Goal: Submit feedback/report problem

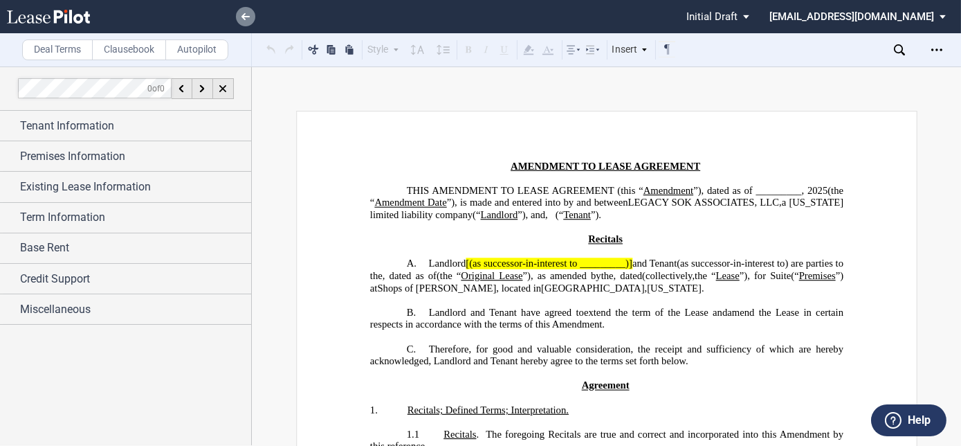
click at [241, 13] on icon at bounding box center [245, 16] width 8 height 7
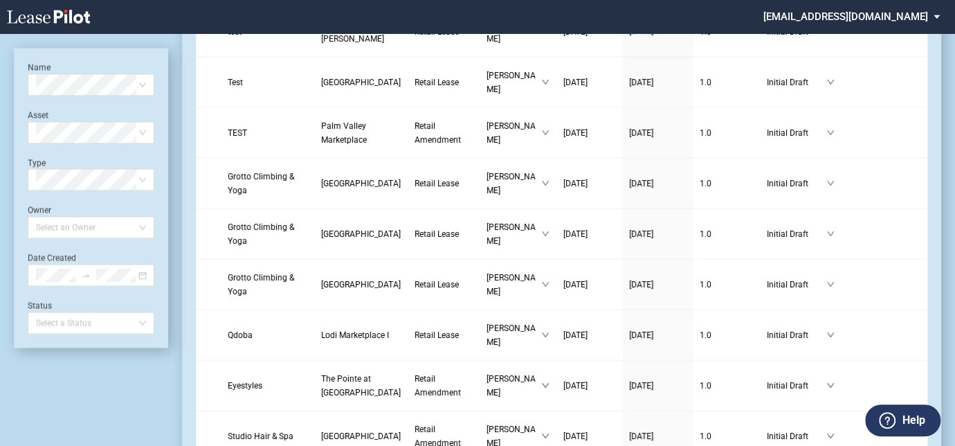
scroll to position [1384, 0]
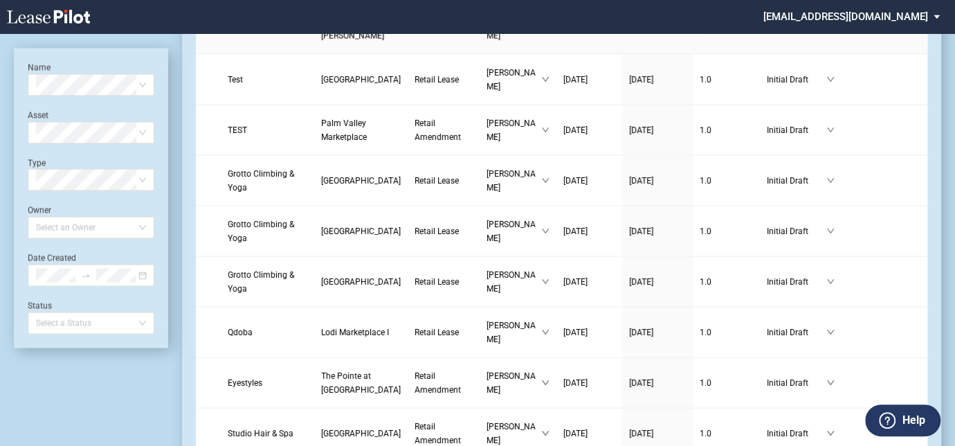
click at [321, 41] on span "Shops of Kendall" at bounding box center [352, 29] width 63 height 24
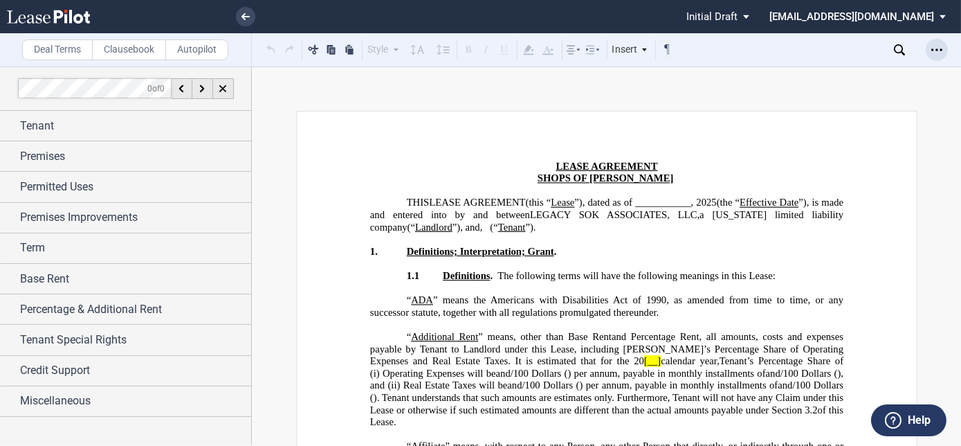
click at [938, 45] on icon "Open Lease options menu" at bounding box center [936, 49] width 11 height 11
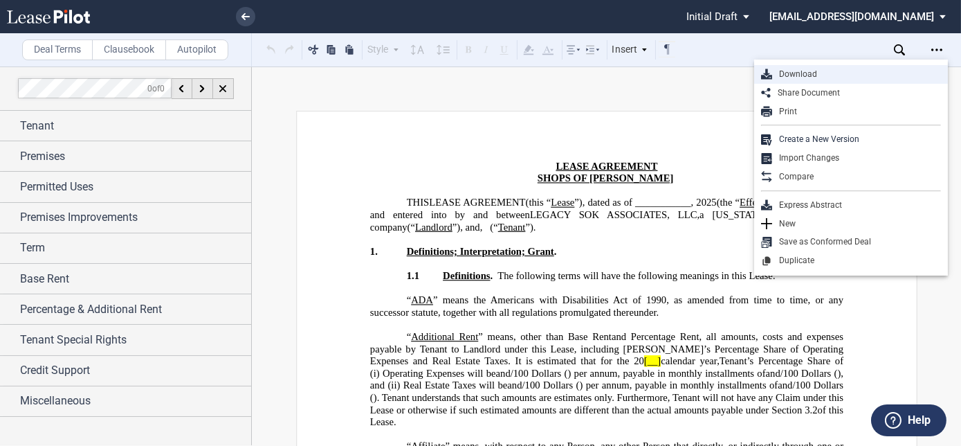
click at [784, 74] on div "Download" at bounding box center [856, 74] width 169 height 12
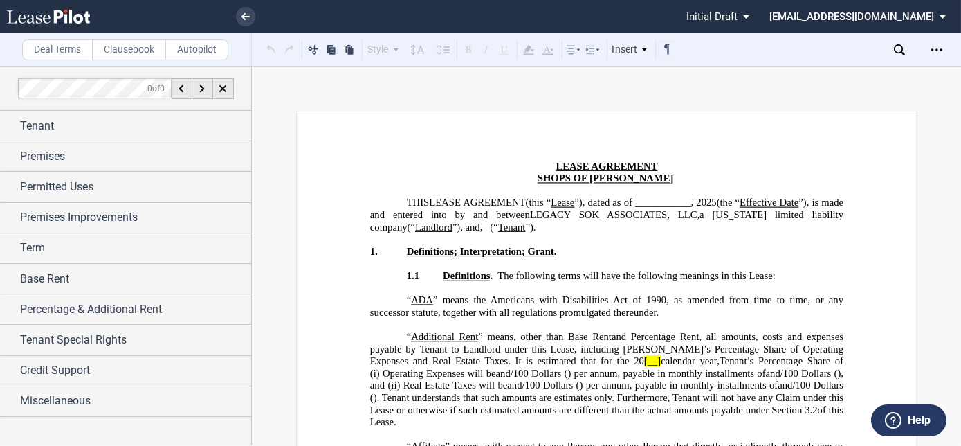
click at [524, 91] on div "Deal Terms Clausebook Autopilot Style Normal 8pt 9pt 10pt 10.5pt 11pt 12pt 14pt…" at bounding box center [480, 255] width 961 height 379
click at [239, 17] on link at bounding box center [245, 16] width 19 height 19
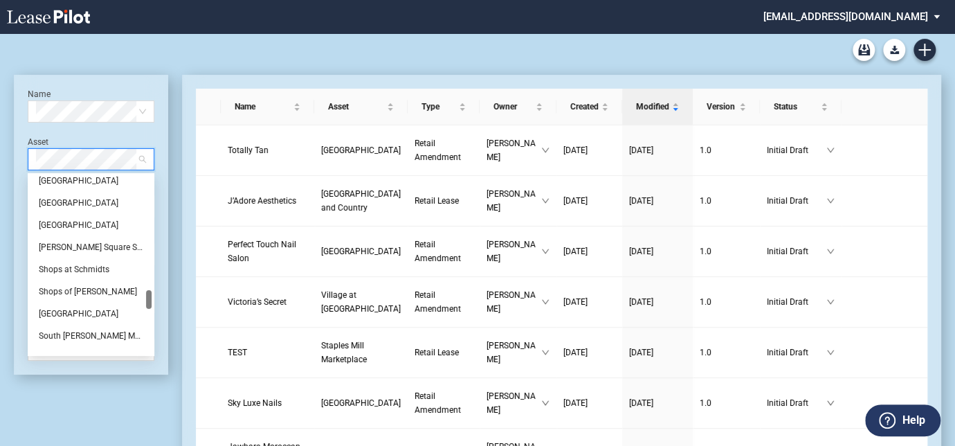
scroll to position [1321, 0]
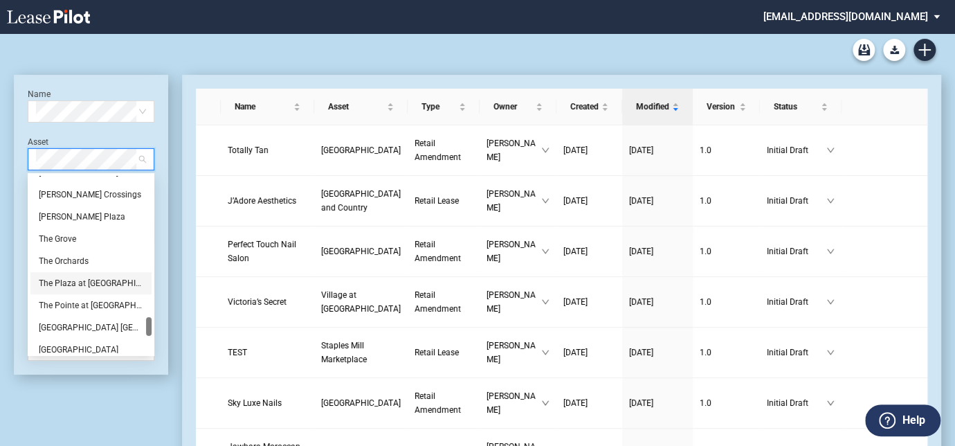
click at [86, 280] on div "The Plaza at [GEOGRAPHIC_DATA]" at bounding box center [91, 283] width 104 height 14
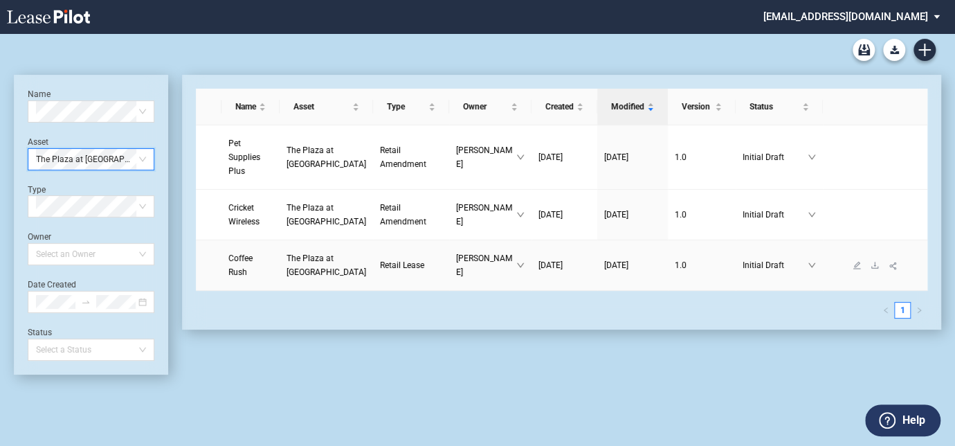
click at [304, 277] on span "The Plaza at [GEOGRAPHIC_DATA]" at bounding box center [326, 265] width 80 height 24
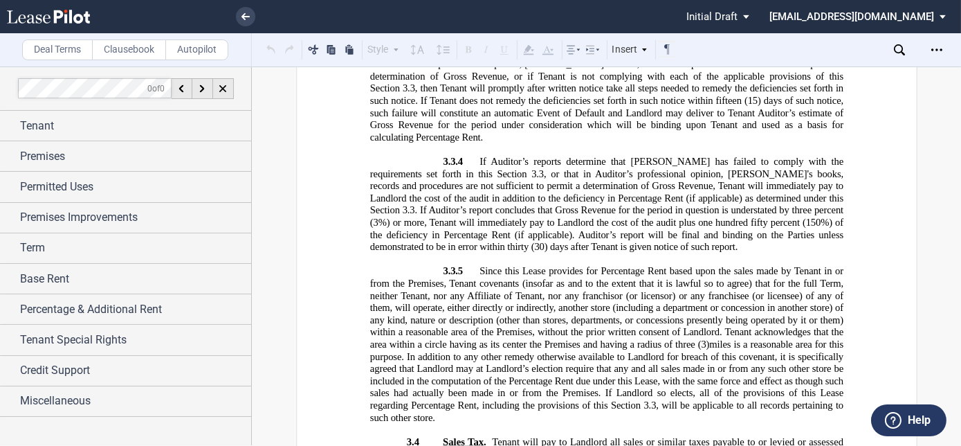
scroll to position [7891, 0]
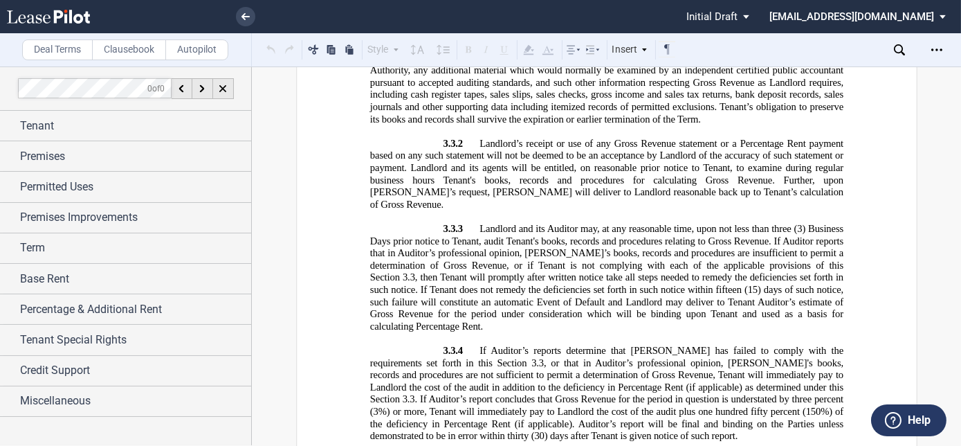
drag, startPoint x: 241, startPoint y: 11, endPoint x: 142, endPoint y: 0, distance: 100.2
click at [241, 11] on link at bounding box center [245, 16] width 19 height 19
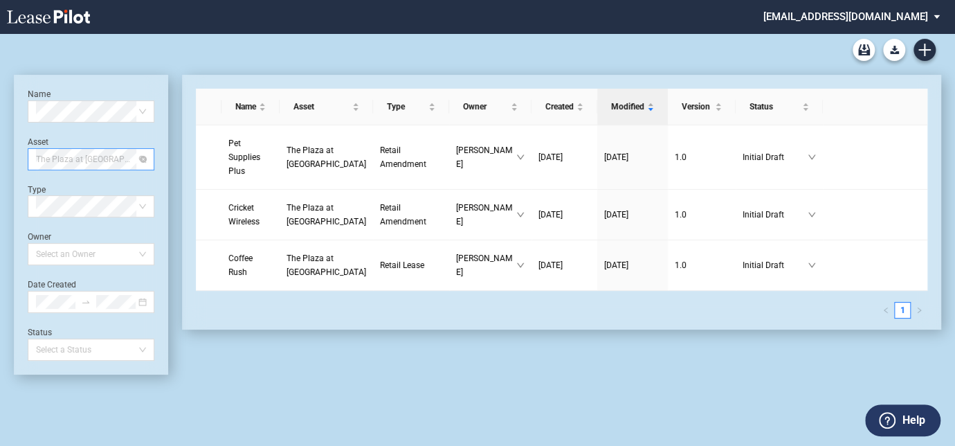
click at [81, 154] on span "The Plaza at [GEOGRAPHIC_DATA]" at bounding box center [91, 159] width 110 height 21
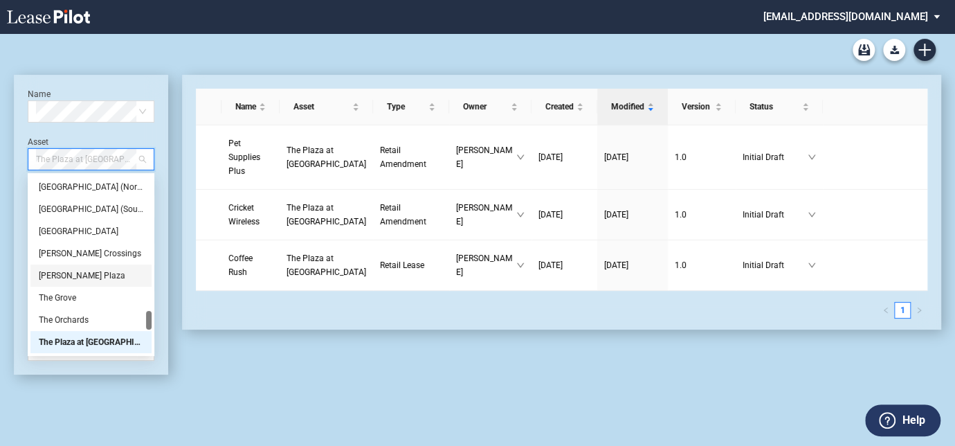
click at [151, 251] on div at bounding box center [149, 264] width 6 height 177
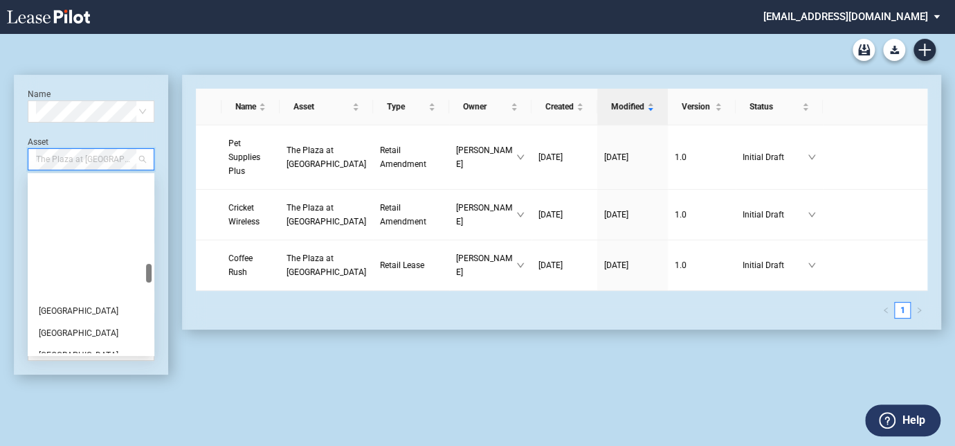
scroll to position [632, 0]
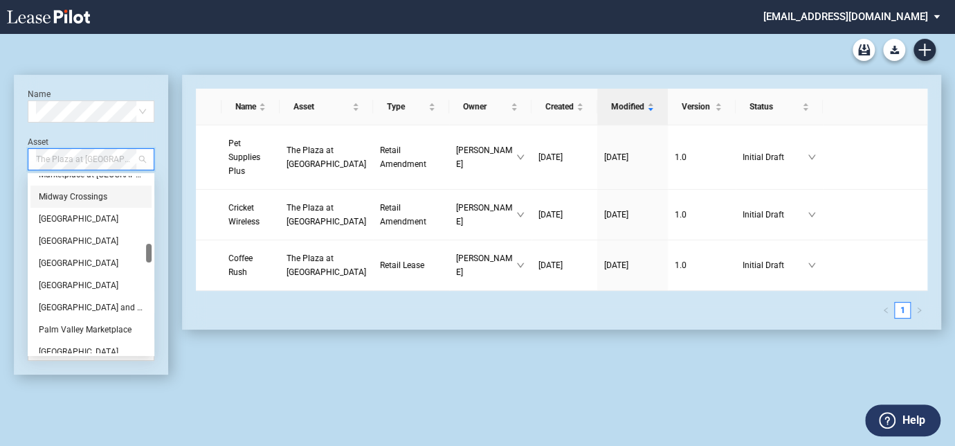
click at [59, 199] on div "Midway Crossings" at bounding box center [91, 197] width 104 height 14
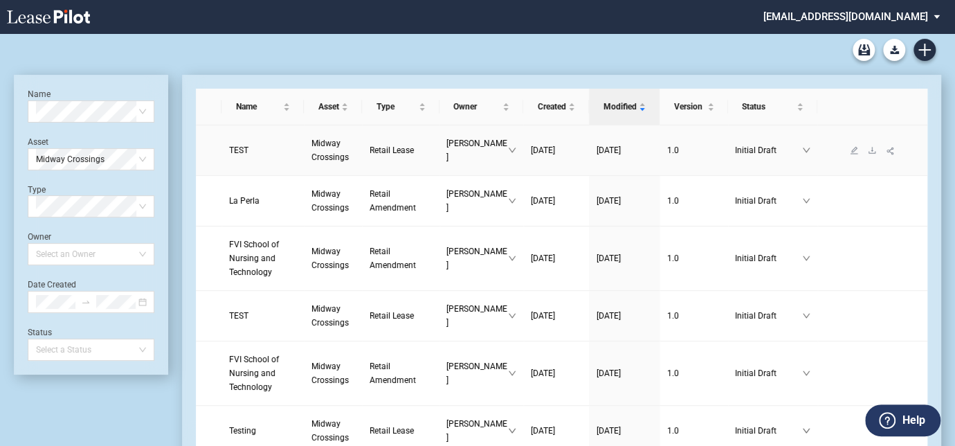
click at [311, 150] on link "Midway Crossings" at bounding box center [333, 150] width 44 height 28
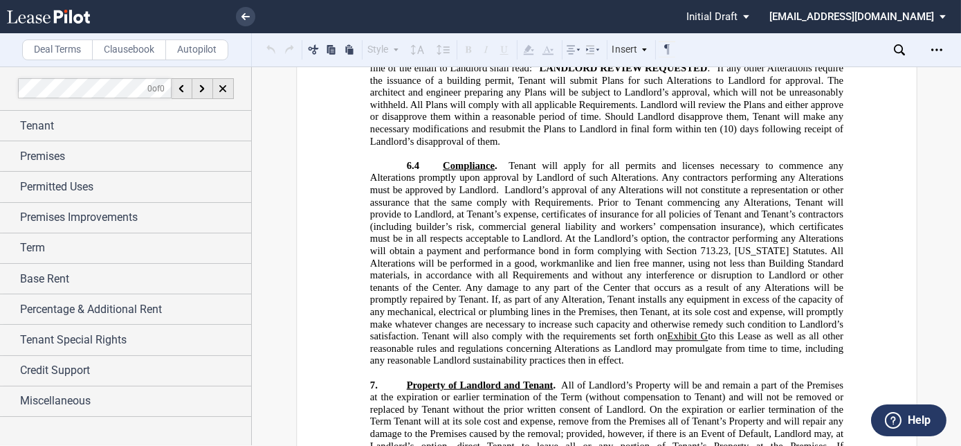
scroll to position [6631, 0]
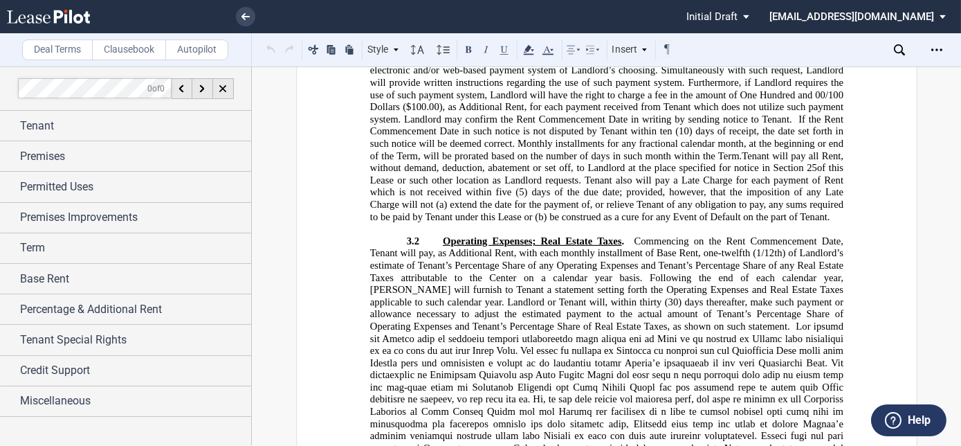
scroll to position [6316, 0]
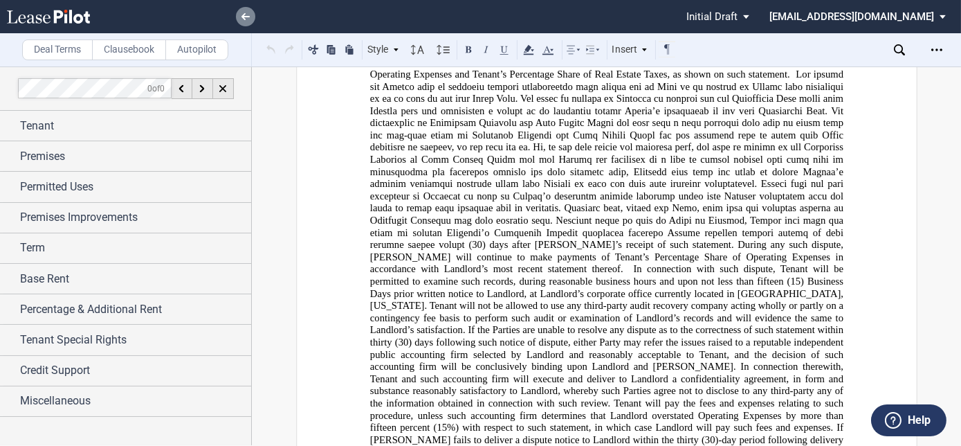
click at [250, 12] on link at bounding box center [245, 16] width 19 height 19
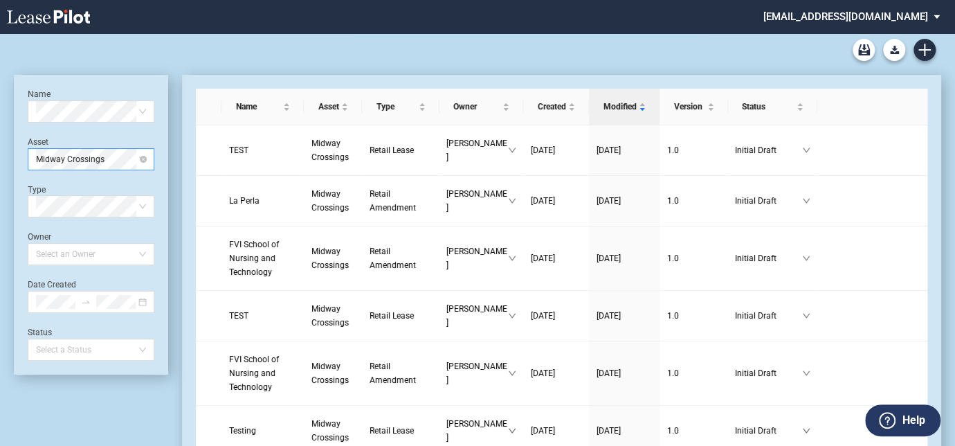
click at [95, 160] on span "Midway Crossings" at bounding box center [91, 159] width 110 height 21
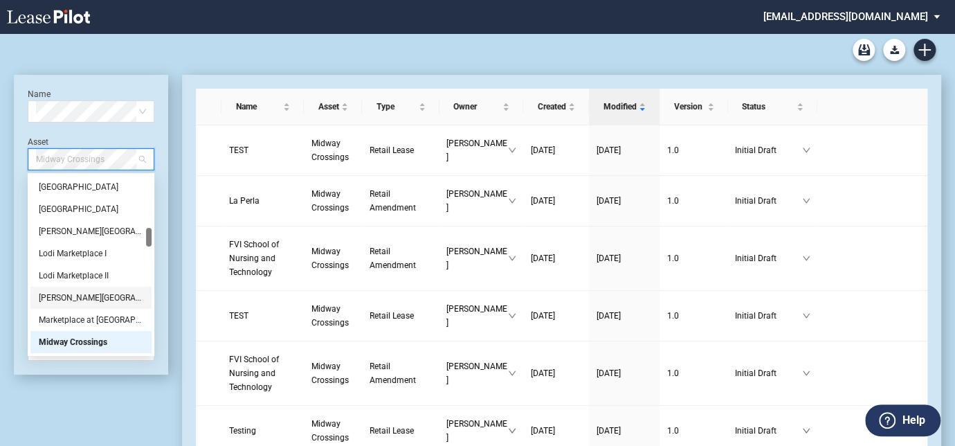
scroll to position [738, 0]
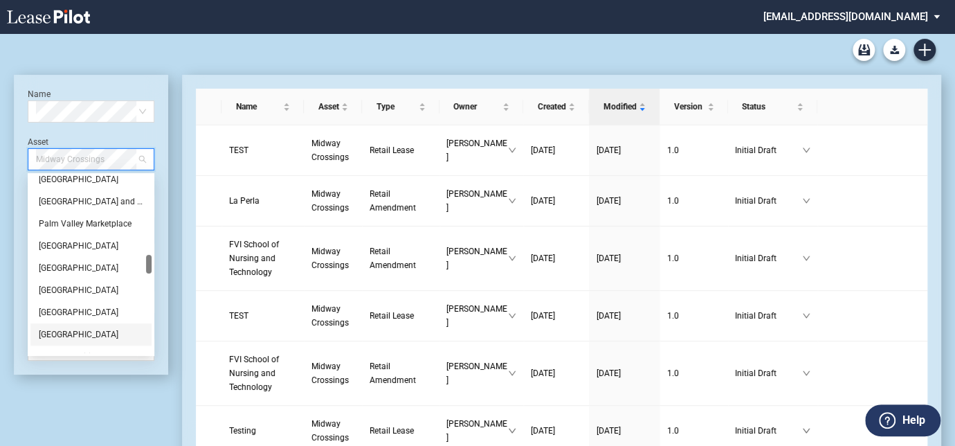
click at [93, 333] on div "Pompano Citi Centre" at bounding box center [91, 334] width 104 height 14
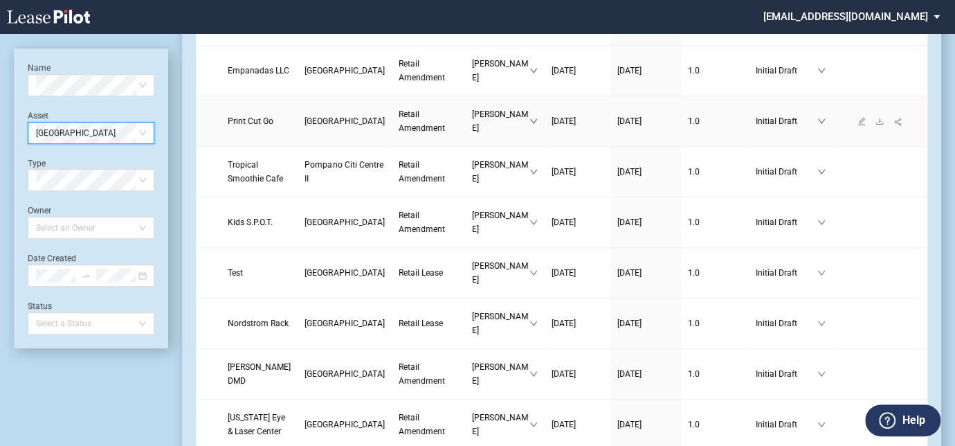
scroll to position [440, 0]
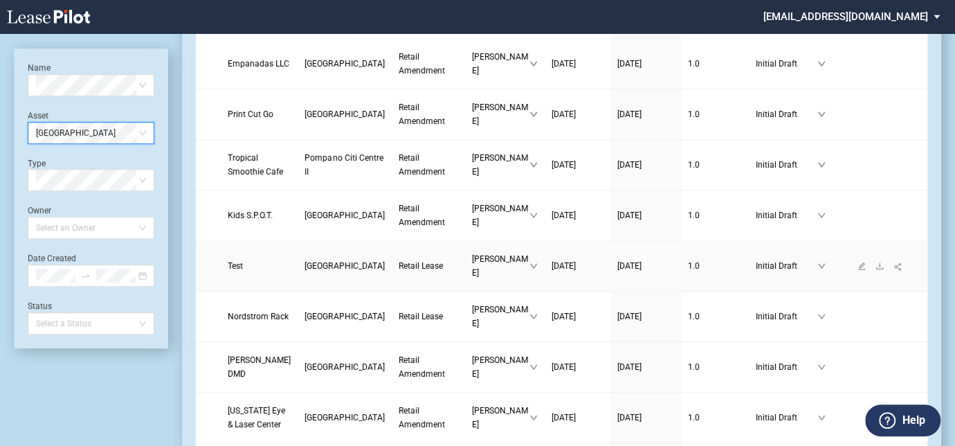
click at [304, 271] on span "Pompano Citi Centre" at bounding box center [344, 266] width 80 height 10
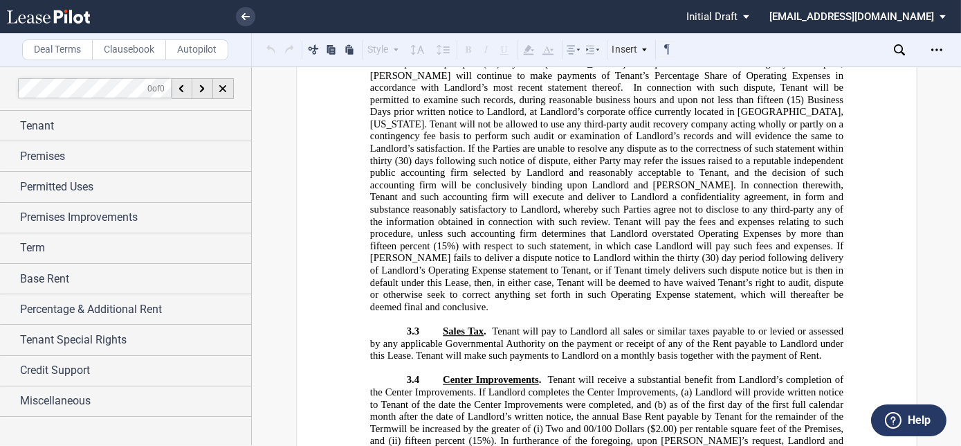
scroll to position [5972, 0]
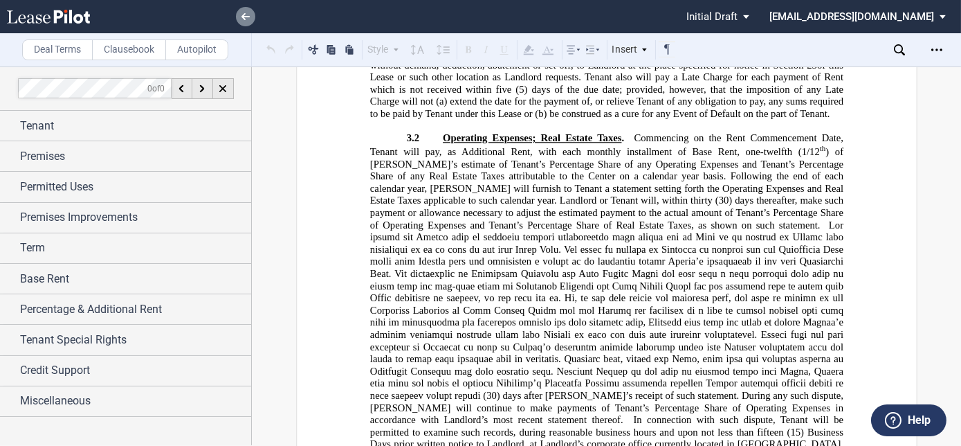
click at [244, 13] on icon at bounding box center [245, 16] width 8 height 7
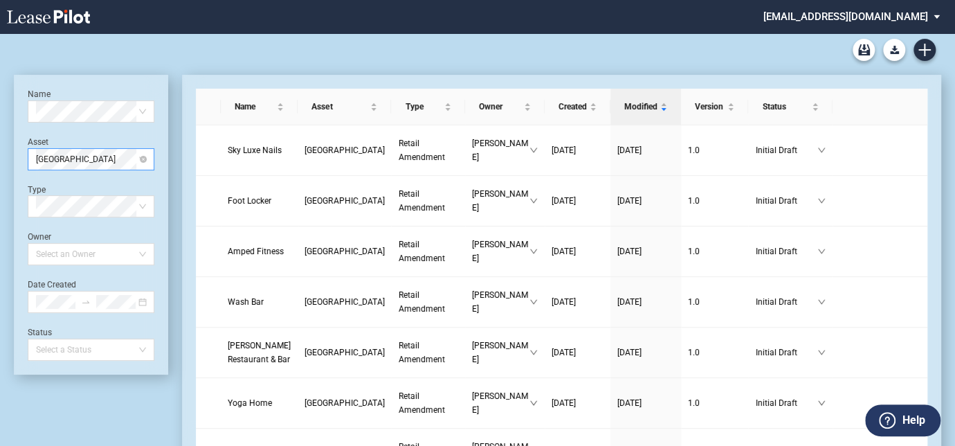
click at [78, 153] on span "[GEOGRAPHIC_DATA]" at bounding box center [91, 159] width 110 height 21
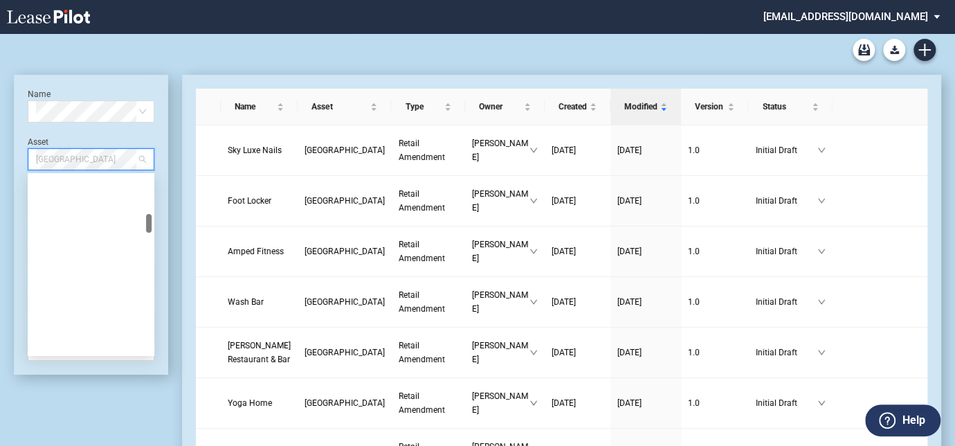
scroll to position [353, 0]
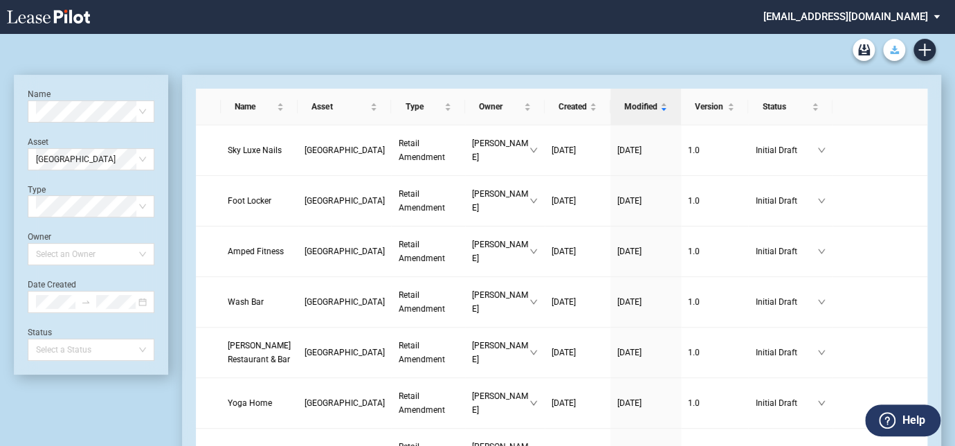
click at [895, 50] on icon "Download Blank Form" at bounding box center [894, 50] width 9 height 8
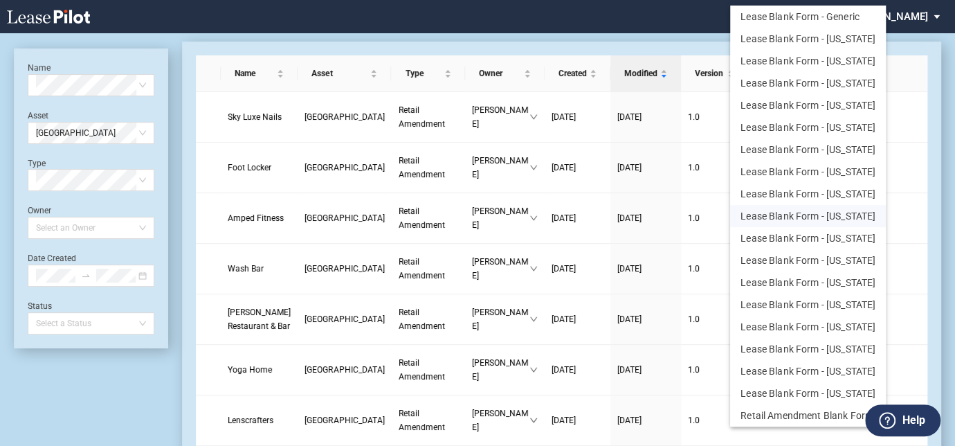
click at [804, 212] on button "Lease Blank Form - Florida" at bounding box center [808, 216] width 156 height 22
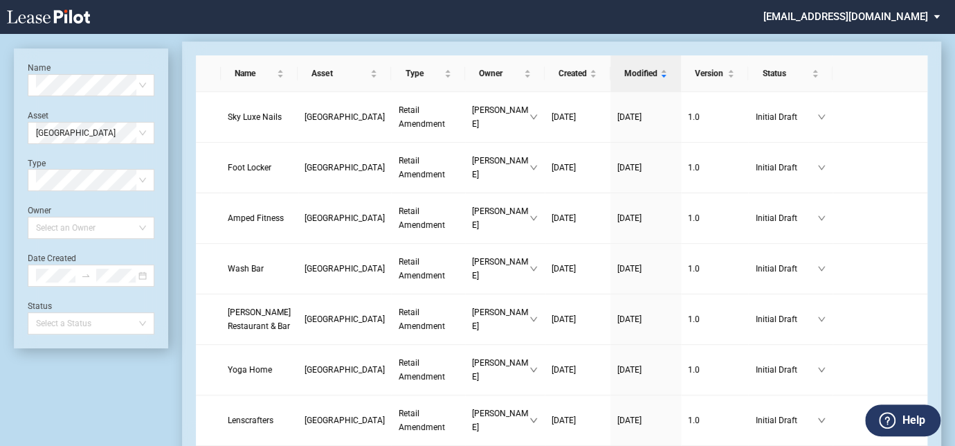
scroll to position [0, 0]
drag, startPoint x: 343, startPoint y: 35, endPoint x: 266, endPoint y: 122, distance: 117.2
click at [892, 419] on icon at bounding box center [887, 420] width 17 height 17
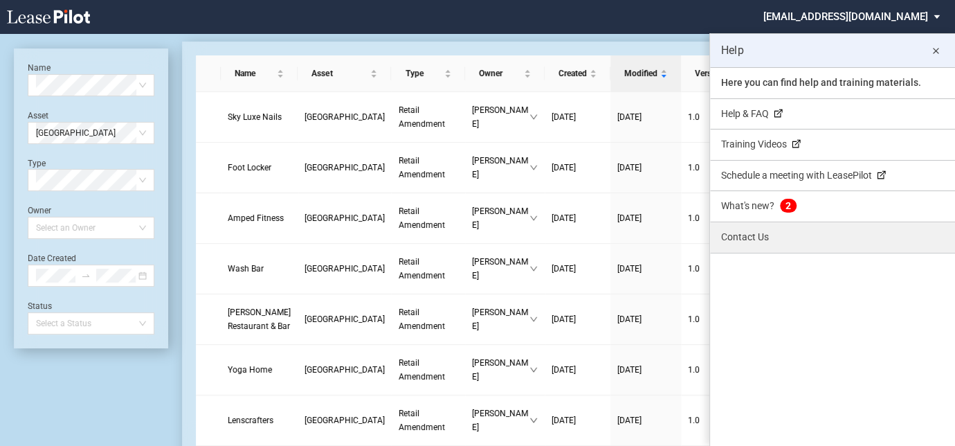
click at [738, 233] on link "Contact Us" at bounding box center [832, 237] width 245 height 30
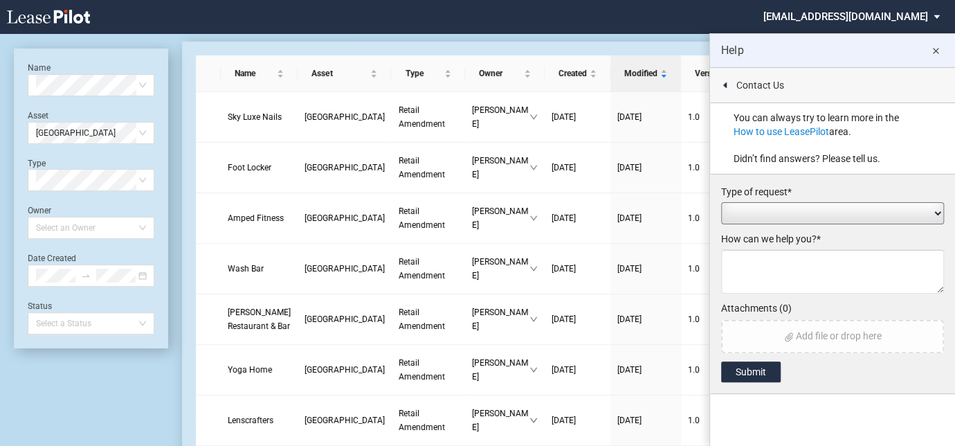
click at [743, 214] on select "Add / Change Asset Feature Request Formatting Issue Language Revisions Add New …" at bounding box center [832, 213] width 223 height 22
select select "feature_request"
click at [721, 202] on select "Add / Change Asset Feature Request Formatting Issue Language Revisions Add New …" at bounding box center [832, 213] width 223 height 22
click at [749, 264] on textarea at bounding box center [832, 271] width 223 height 44
drag, startPoint x: 819, startPoint y: 254, endPoint x: 806, endPoint y: 239, distance: 19.6
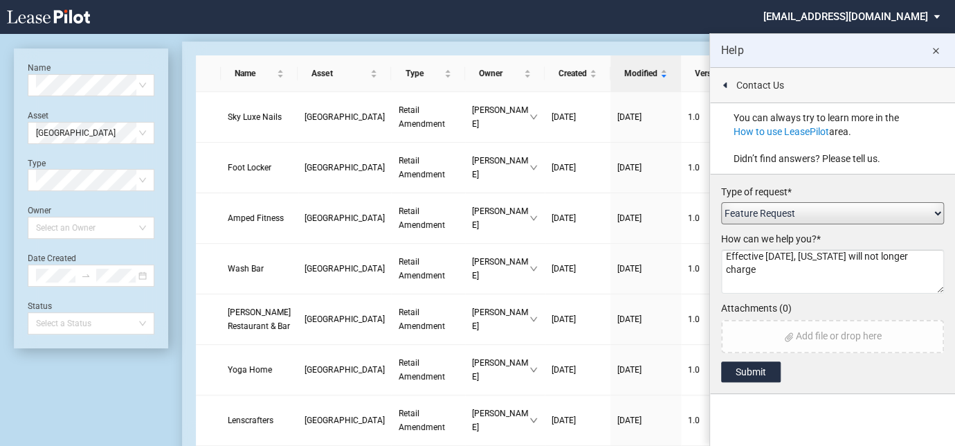
click at [818, 263] on textarea "Effective October 1st, Florida will not longer charge" at bounding box center [832, 271] width 223 height 44
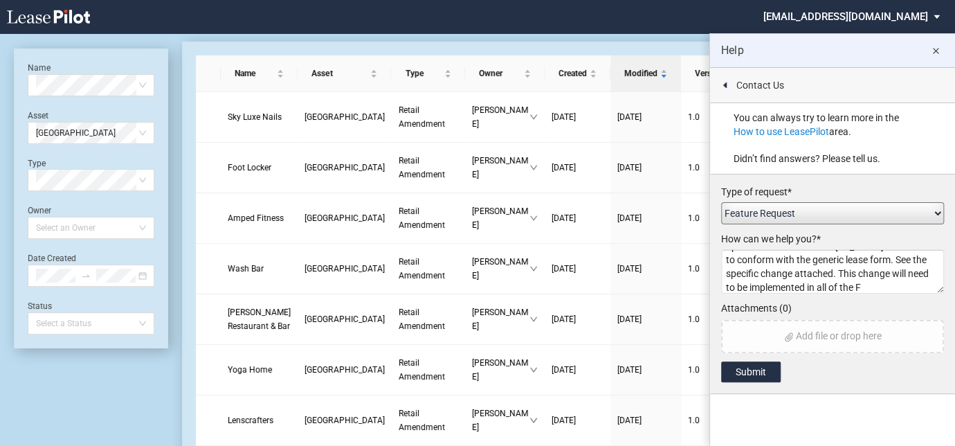
scroll to position [50, 0]
click at [823, 284] on textarea "Effective October 1st, Florida will no longer collect sales tax on commercial r…" at bounding box center [832, 271] width 223 height 44
paste textarea "The Plaza at Lake Park Midway Crossings Pompano Citi Centre Pompano Citi Centre…"
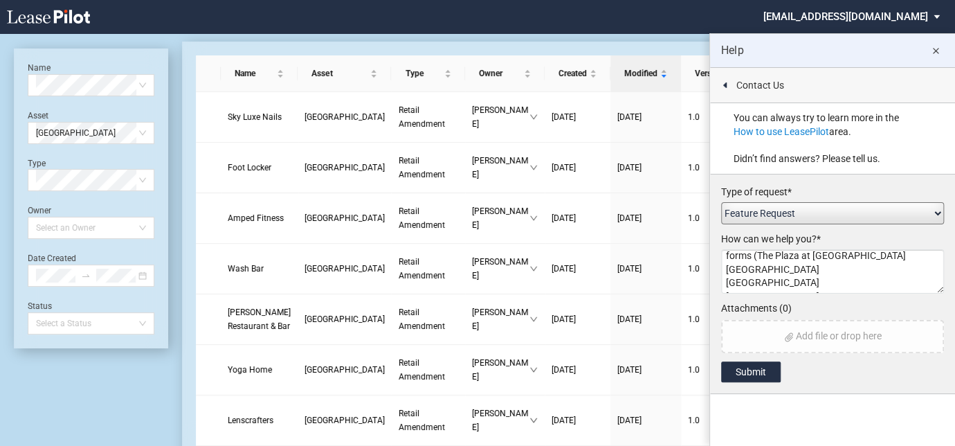
click at [915, 255] on textarea "Effective October 1st, Florida will no longer collect sales tax on commercial r…" at bounding box center [832, 271] width 223 height 44
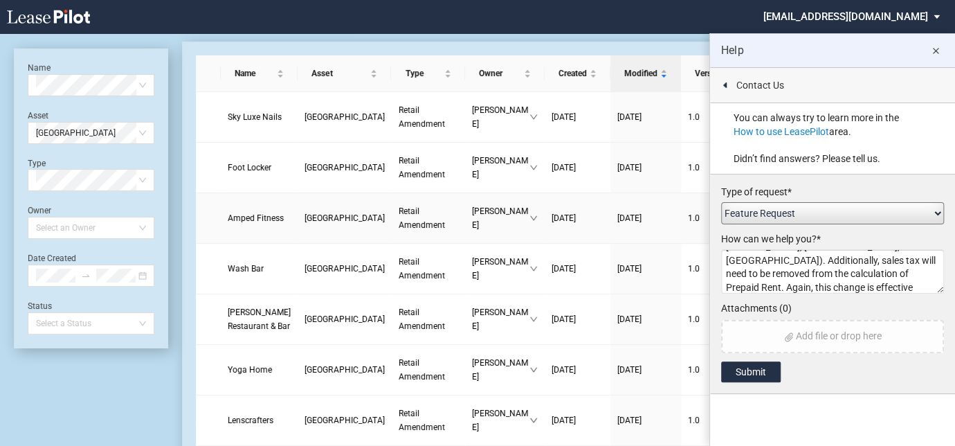
scroll to position [0, 0]
drag, startPoint x: 836, startPoint y: 284, endPoint x: 672, endPoint y: 205, distance: 182.3
click at [672, 205] on body ".bocls-1{fill:#26354a;fill-rule:evenodd} Loading... × cmidkiff@diamondlawpa.com…" at bounding box center [477, 223] width 955 height 446
paste textarea "eliminate the collection of sales tax on commercial rentals. Please update Sect…"
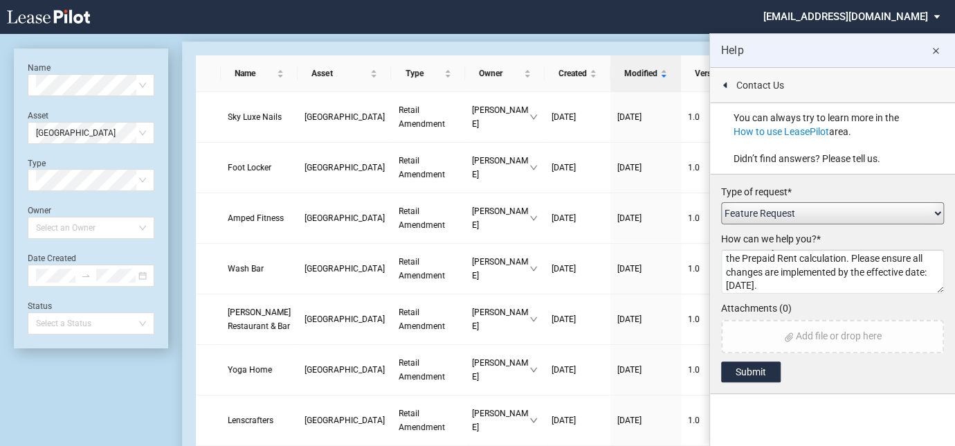
drag, startPoint x: 839, startPoint y: 272, endPoint x: 933, endPoint y: 227, distance: 104.3
click at [866, 273] on textarea "Effective October 1st, Florida will eliminate the collection of sales tax on co…" at bounding box center [832, 271] width 223 height 44
click at [806, 255] on textarea "Effective October 1st, Florida will eliminate the collection of sales tax on co…" at bounding box center [832, 271] width 223 height 44
click at [860, 284] on textarea "Effective October 1st, Florida will eliminate the collection of sales tax on co…" at bounding box center [832, 271] width 223 height 44
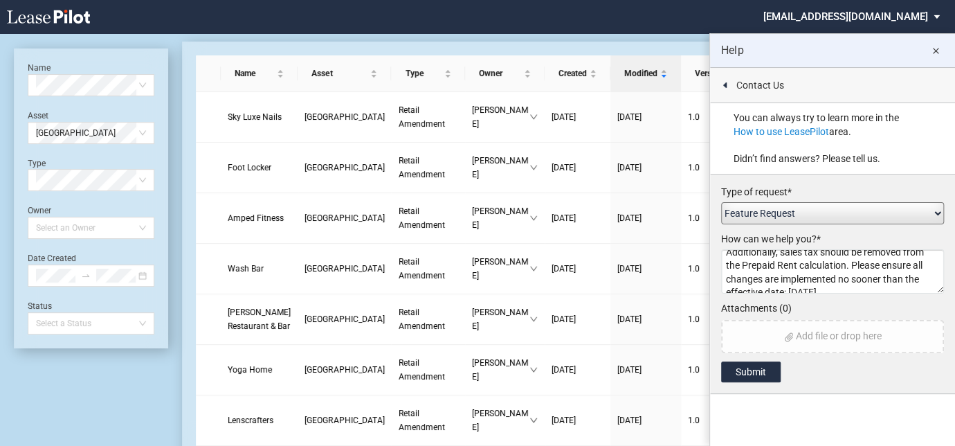
scroll to position [212, 0]
click at [827, 258] on textarea "Effective October 1st, Florida will eliminate the collection of sales tax on co…" at bounding box center [832, 271] width 223 height 44
click at [732, 254] on textarea "Effective October 1st, Florida will eliminate the collection of sales tax on co…" at bounding box center [832, 271] width 223 height 44
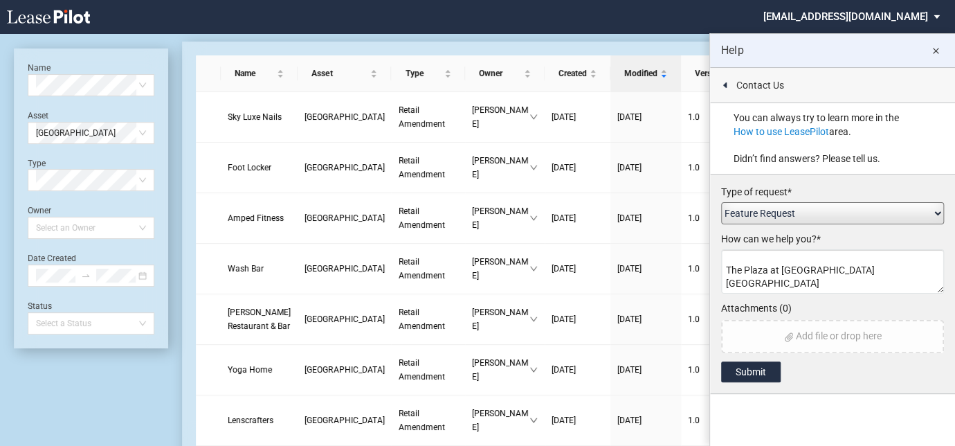
click at [726, 264] on textarea "Effective October 1st, Florida will eliminate the collection of sales tax on co…" at bounding box center [832, 271] width 223 height 44
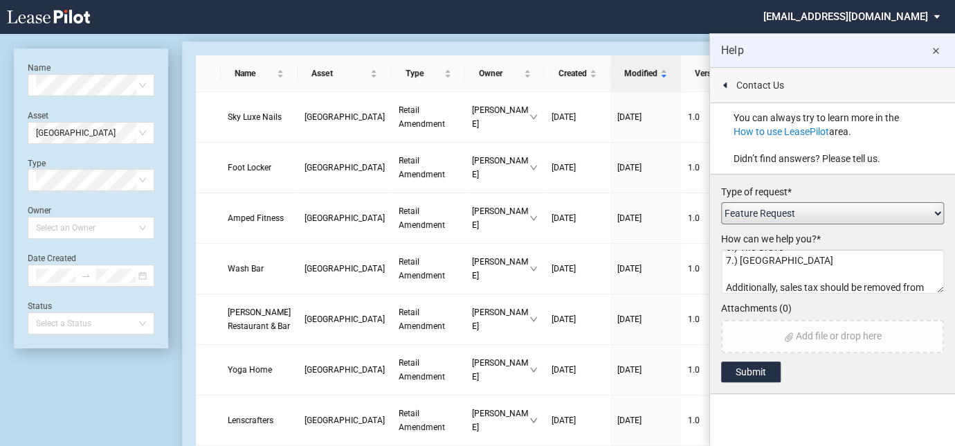
click at [910, 280] on textarea "Effective October 1st, Florida will eliminate the collection of sales tax on co…" at bounding box center [832, 271] width 223 height 44
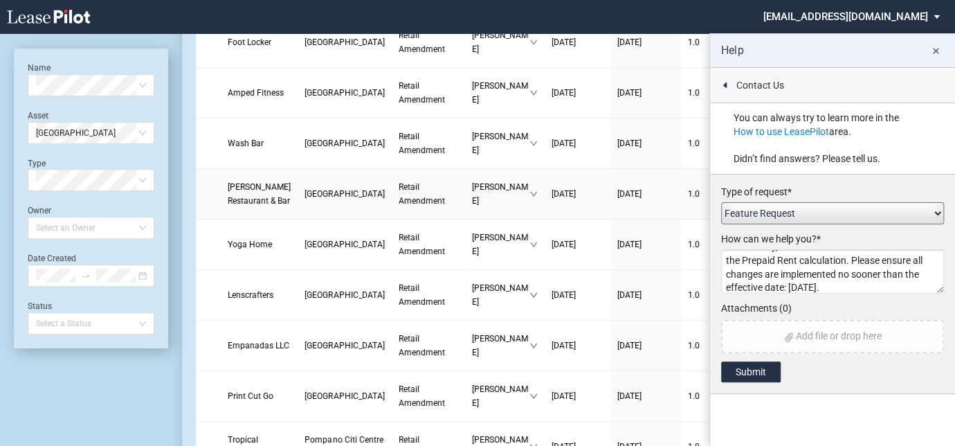
scroll to position [0, 0]
drag, startPoint x: 852, startPoint y: 288, endPoint x: 688, endPoint y: 190, distance: 191.1
click at [688, 190] on body ".bocls-1{fill:#26354a;fill-rule:evenodd} Loading... × cmidkiff@diamondlawpa.com…" at bounding box center [477, 98] width 955 height 446
type textarea "Effective October 1st, Florida will eliminate the collection of sales tax on co…"
click at [832, 302] on label "Attachments (0)" at bounding box center [832, 309] width 223 height 14
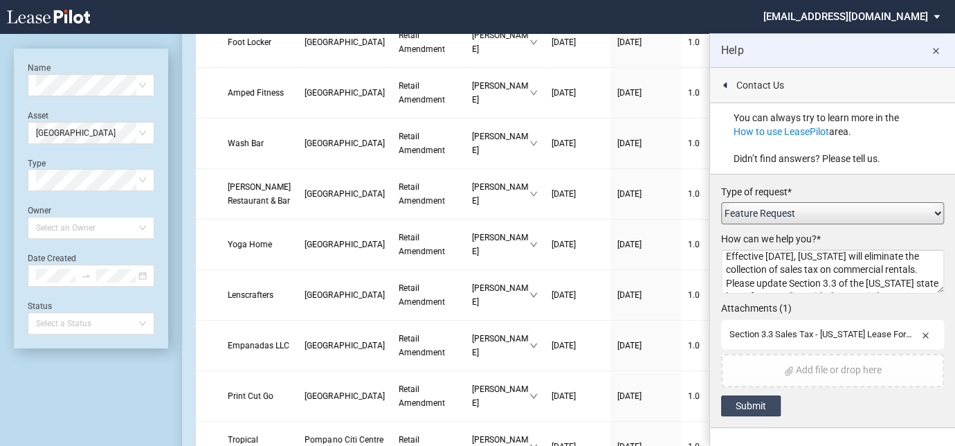
click at [749, 402] on button "Submit" at bounding box center [750, 405] width 59 height 21
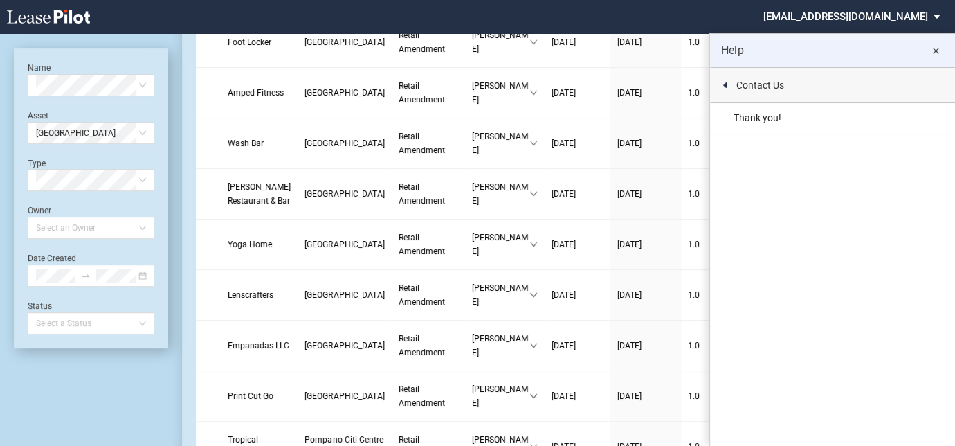
click at [934, 51] on md-icon "close" at bounding box center [935, 51] width 17 height 17
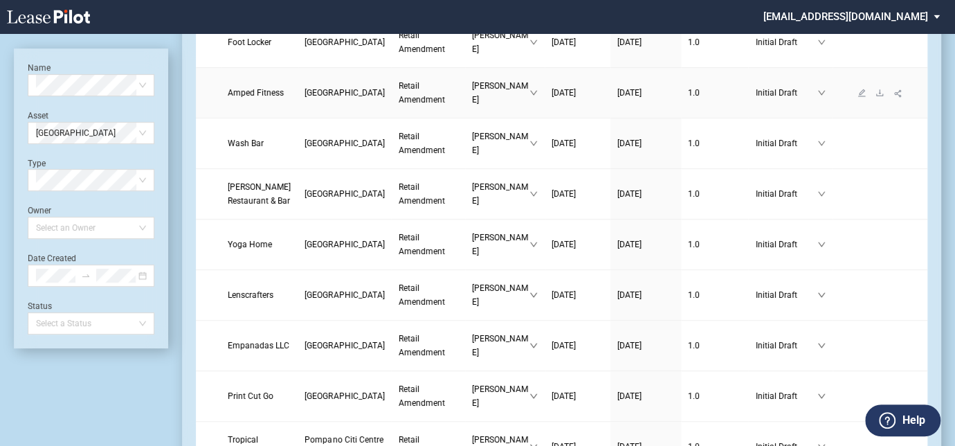
scroll to position [95, 0]
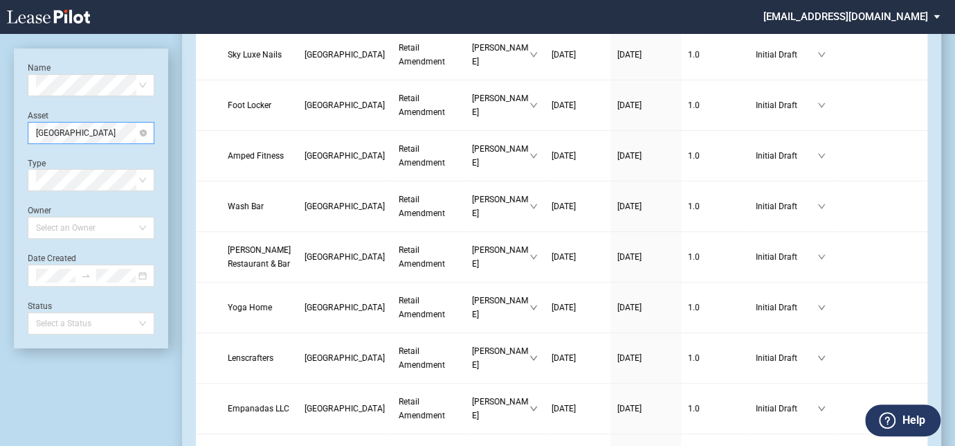
click at [52, 133] on span "Pompano Citi Centre" at bounding box center [91, 132] width 110 height 21
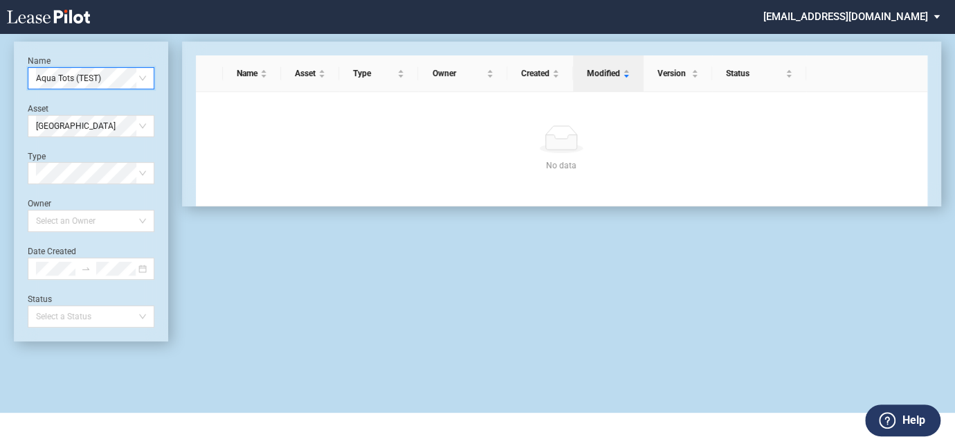
scroll to position [598, 0]
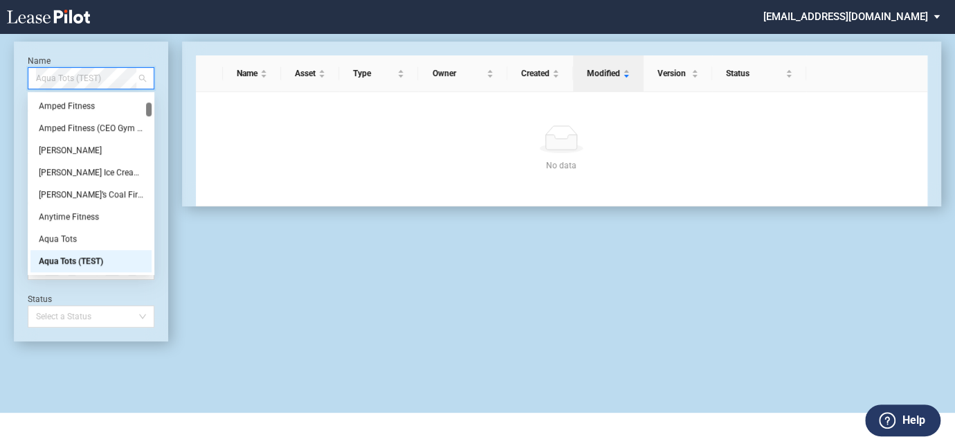
drag, startPoint x: 123, startPoint y: 73, endPoint x: -37, endPoint y: 67, distance: 159.9
click at [0, 67] on html ".bocls-1{fill:#26354a;fill-rule:evenodd} Loading... × cmidkiff@diamondlawpa.com…" at bounding box center [477, 190] width 955 height 446
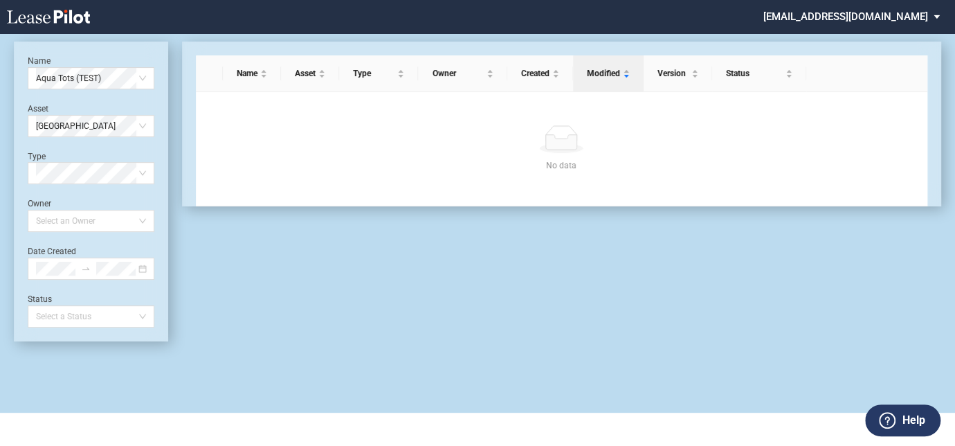
click at [64, 37] on div "Name Aqua Tots (TEST) Asset Pompano Citi Centre Type Select Type Owner Select a…" at bounding box center [477, 206] width 955 height 412
click at [121, 129] on span "Pompano Citi Centre" at bounding box center [91, 126] width 110 height 21
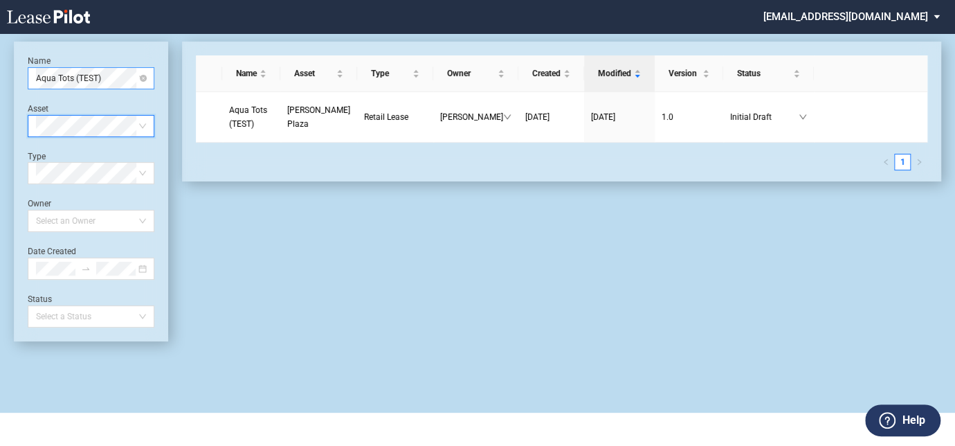
click at [112, 79] on span "Aqua Tots (TEST)" at bounding box center [91, 78] width 110 height 21
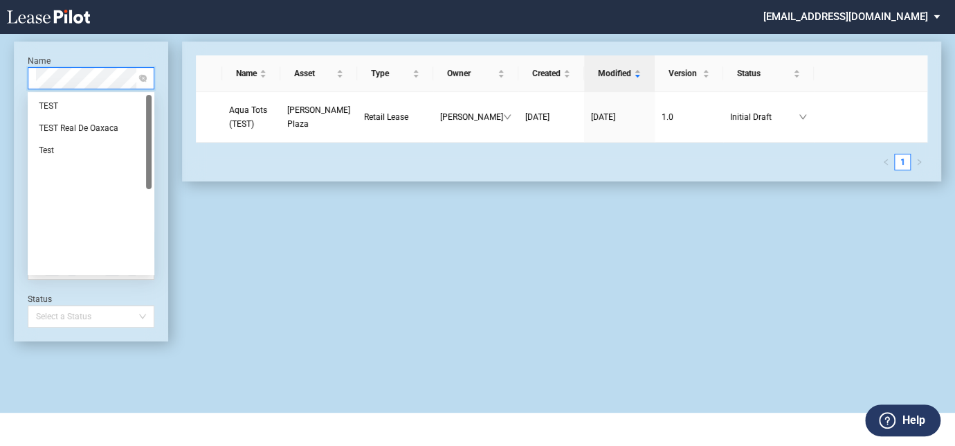
scroll to position [0, 0]
click at [110, 77] on span "Aqua Tots (TEST)" at bounding box center [91, 78] width 110 height 21
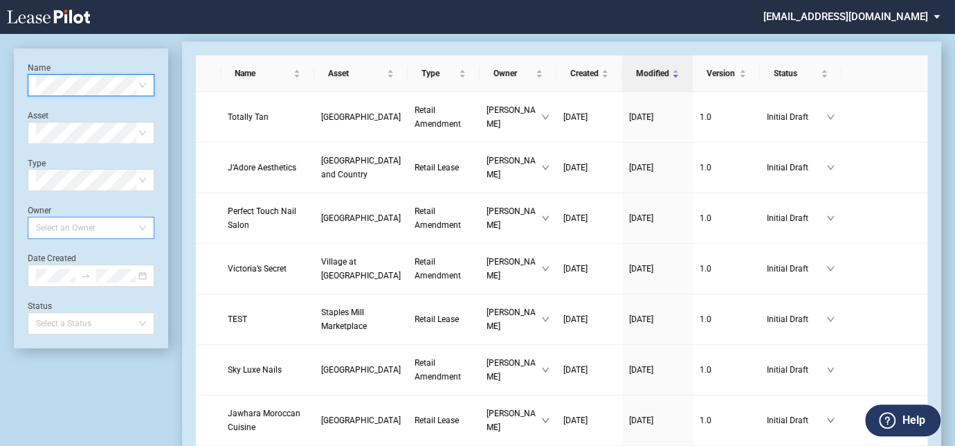
click at [75, 233] on div at bounding box center [84, 227] width 108 height 19
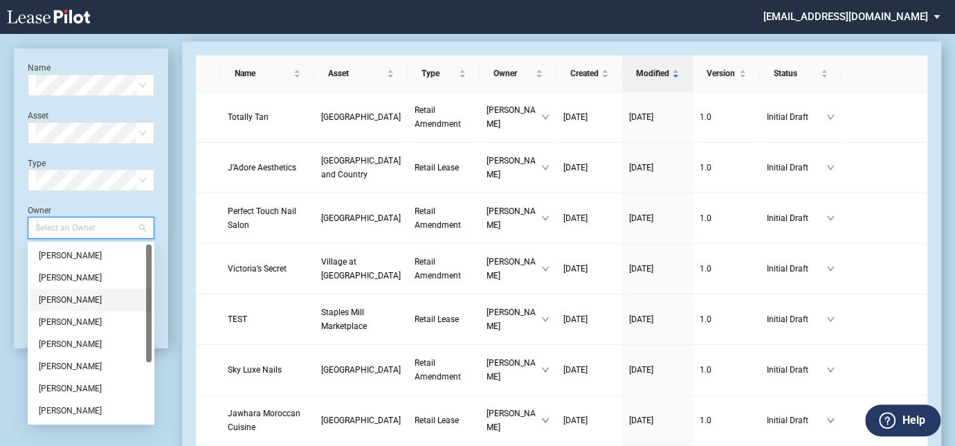
drag, startPoint x: 79, startPoint y: 293, endPoint x: 77, endPoint y: 245, distance: 47.8
click at [79, 293] on div "Catherine Midkiff" at bounding box center [91, 300] width 104 height 14
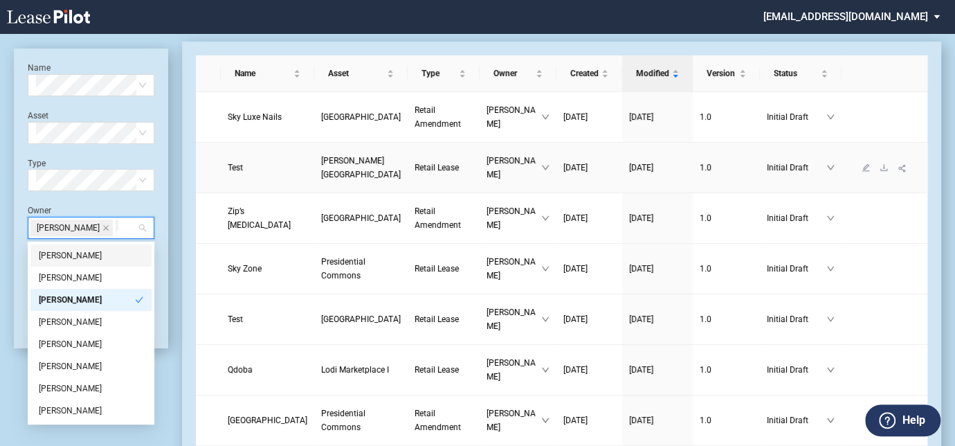
click at [321, 163] on span "[PERSON_NAME][GEOGRAPHIC_DATA]" at bounding box center [361, 168] width 80 height 24
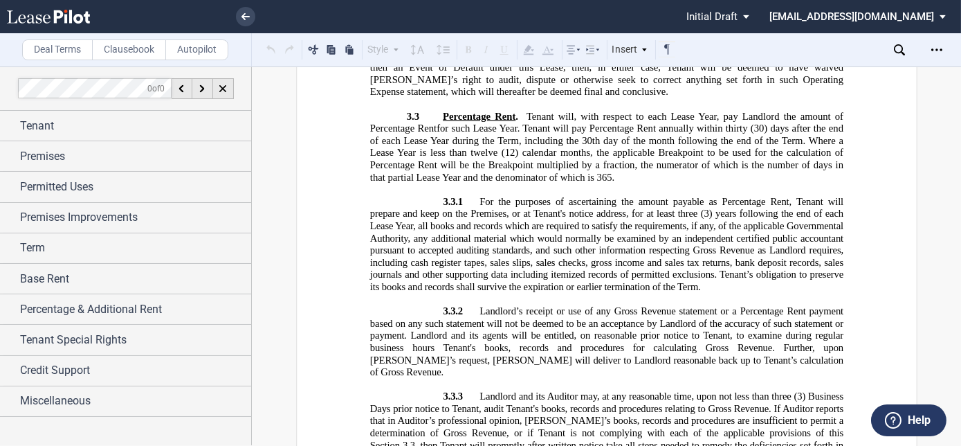
scroll to position [7471, 0]
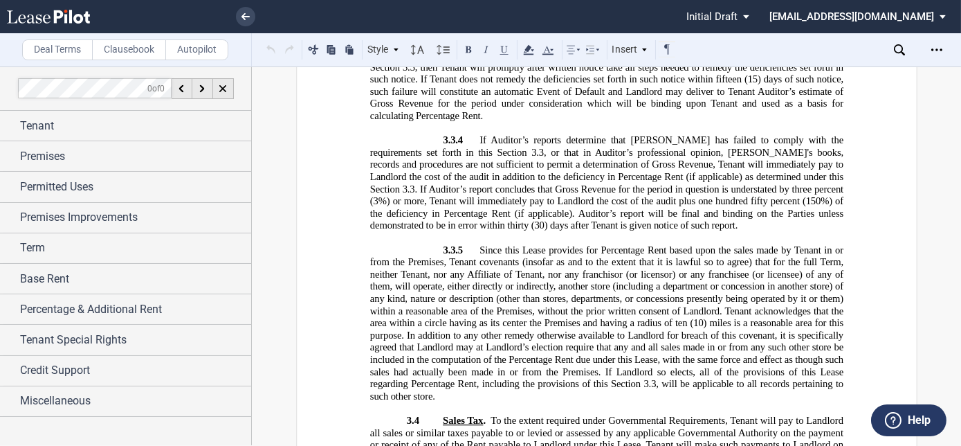
drag, startPoint x: 401, startPoint y: 205, endPoint x: 731, endPoint y: 415, distance: 391.3
